Goal: Task Accomplishment & Management: Use online tool/utility

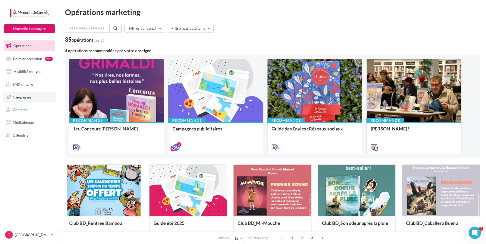
click at [18, 99] on link "Campagnes" at bounding box center [29, 97] width 53 height 11
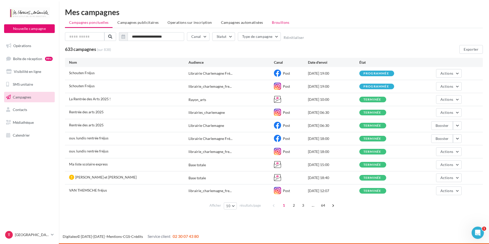
click at [274, 22] on span "Brouillons" at bounding box center [281, 22] width 18 height 4
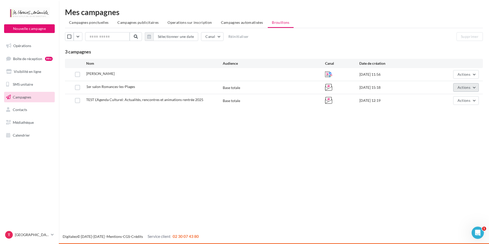
click at [471, 90] on button "Actions" at bounding box center [466, 87] width 26 height 9
click at [456, 97] on button "Editer" at bounding box center [452, 99] width 51 height 13
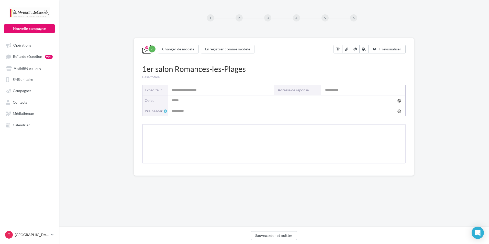
type input "**********"
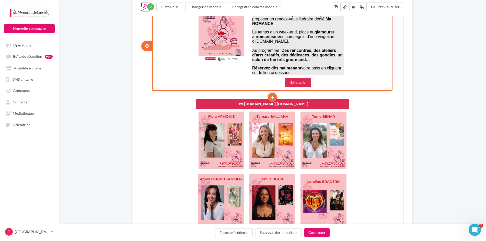
scroll to position [179, 0]
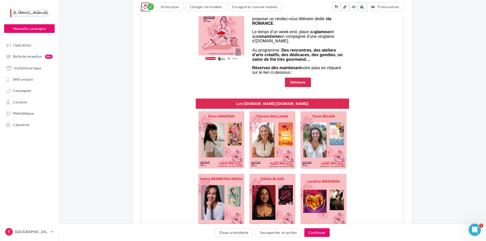
drag, startPoint x: 122, startPoint y: 108, endPoint x: 139, endPoint y: 135, distance: 32.0
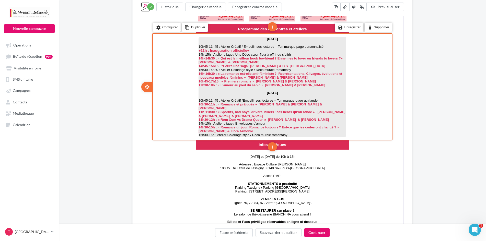
scroll to position [486, 0]
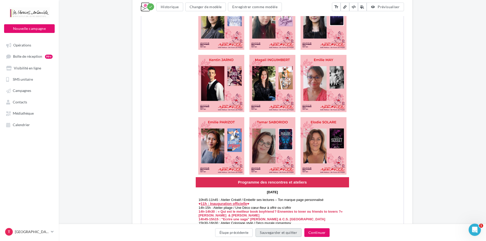
click at [289, 231] on button "Sauvegarder et quitter" at bounding box center [279, 233] width 46 height 9
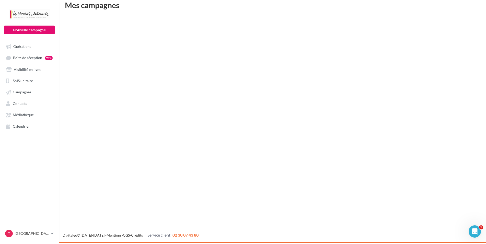
scroll to position [8, 0]
